Goal: Task Accomplishment & Management: Manage account settings

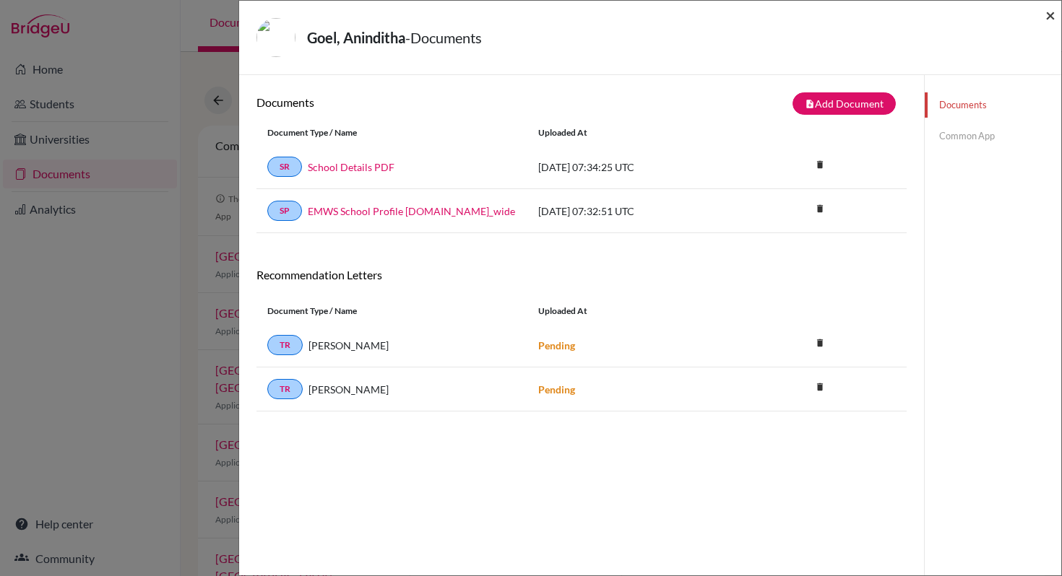
click at [1048, 14] on span "×" at bounding box center [1050, 14] width 10 height 21
click at [1055, 17] on span "×" at bounding box center [1050, 14] width 10 height 21
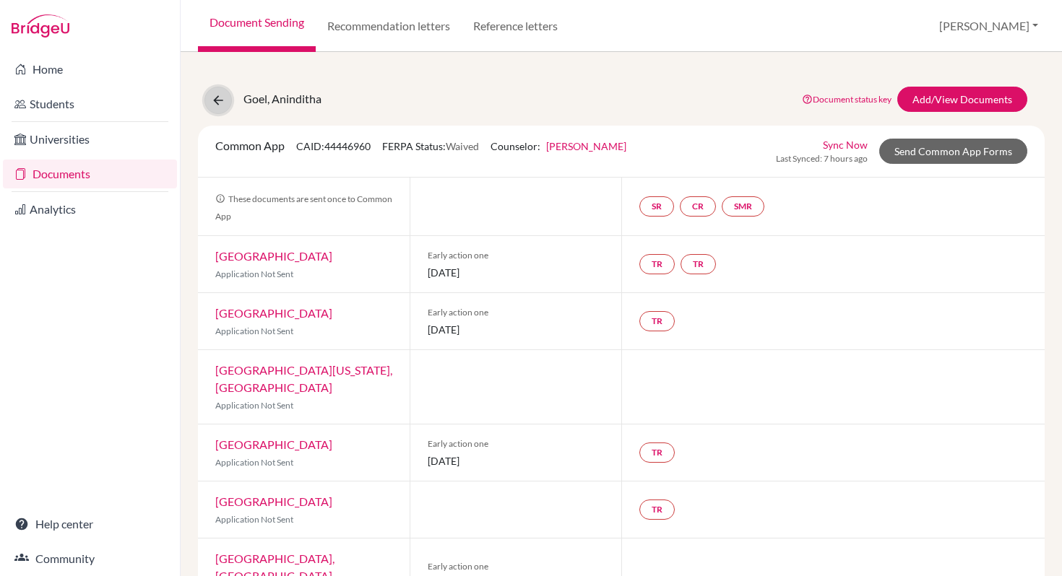
click at [222, 101] on icon at bounding box center [218, 100] width 14 height 14
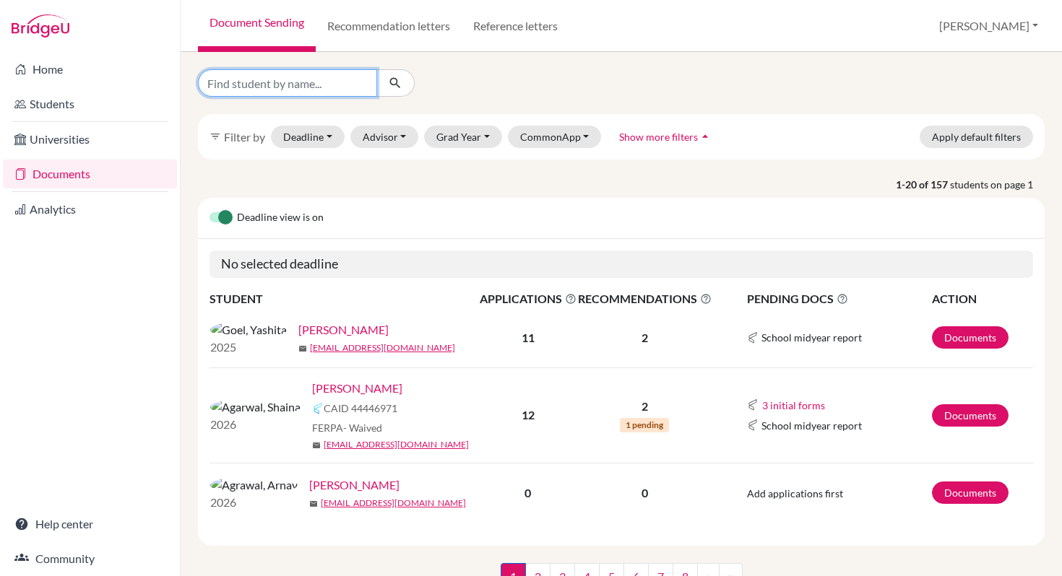
click at [268, 85] on input "Find student by name..." at bounding box center [287, 82] width 179 height 27
type input "Zara"
click button "submit" at bounding box center [395, 82] width 38 height 27
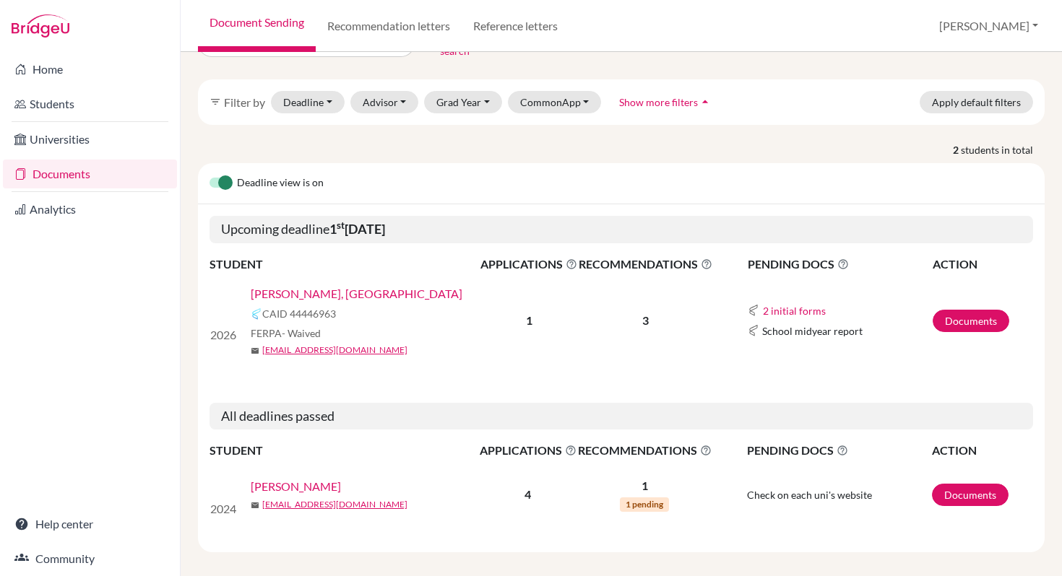
scroll to position [46, 0]
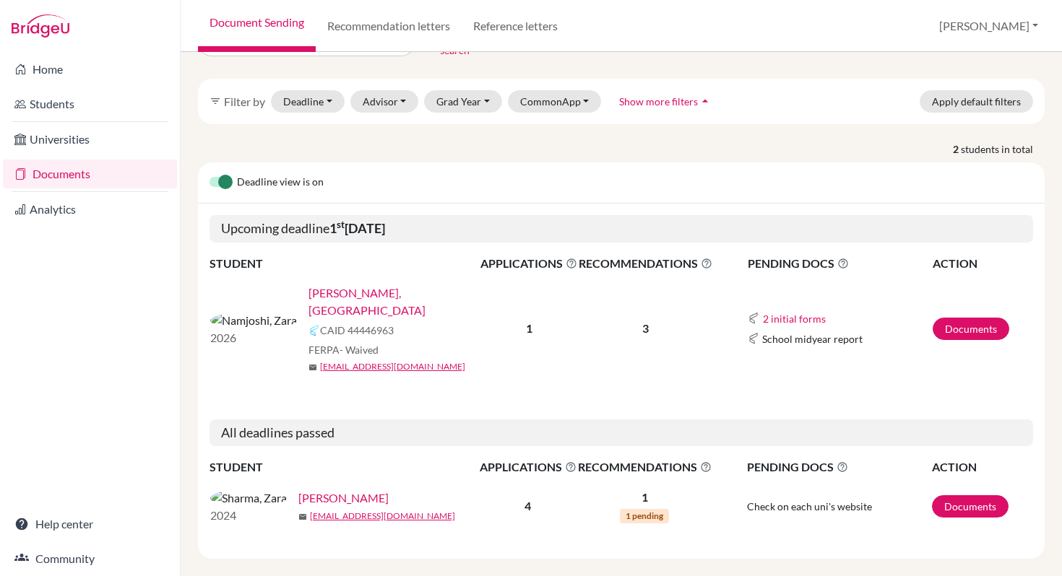
click at [308, 287] on link "Namjoshi, Zara" at bounding box center [398, 302] width 181 height 35
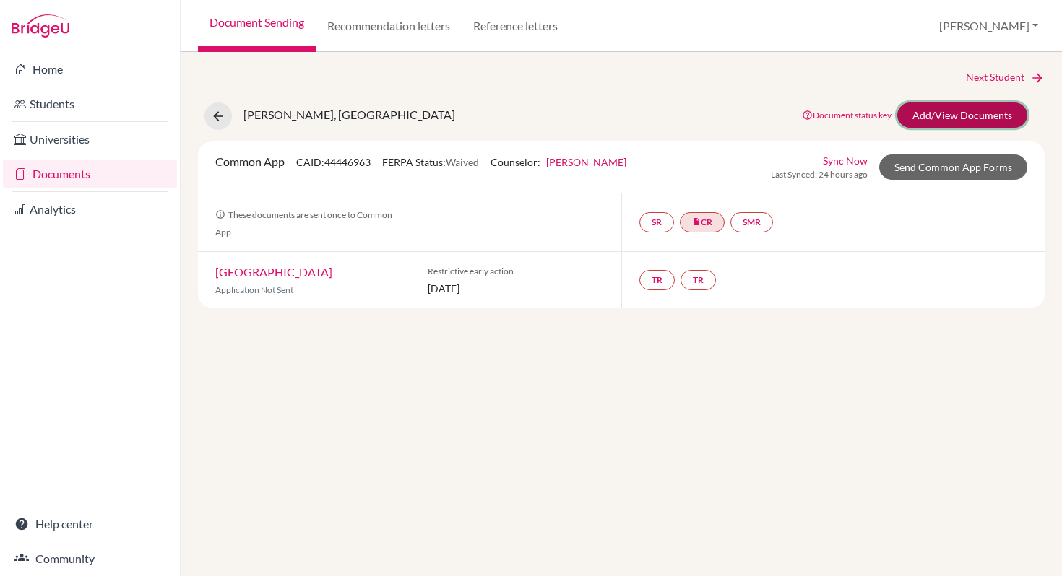
click at [953, 118] on link "Add/View Documents" at bounding box center [962, 115] width 130 height 25
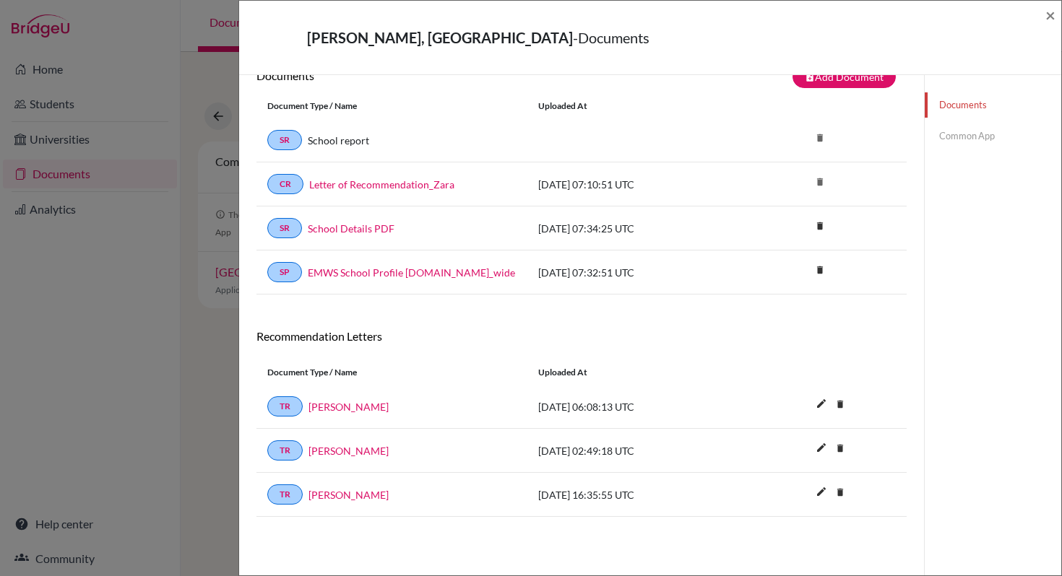
scroll to position [76, 0]
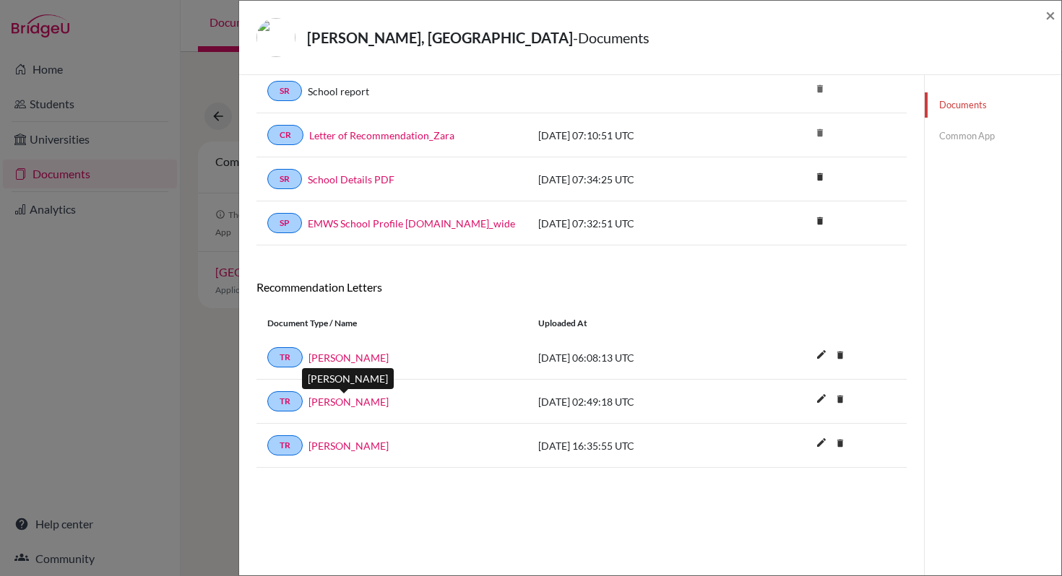
click at [353, 404] on link "Vaishnavi Sanjay" at bounding box center [348, 401] width 80 height 15
click at [362, 444] on link "Mr.Shahrokh Dinyarian" at bounding box center [348, 445] width 80 height 15
